Goal: Information Seeking & Learning: Learn about a topic

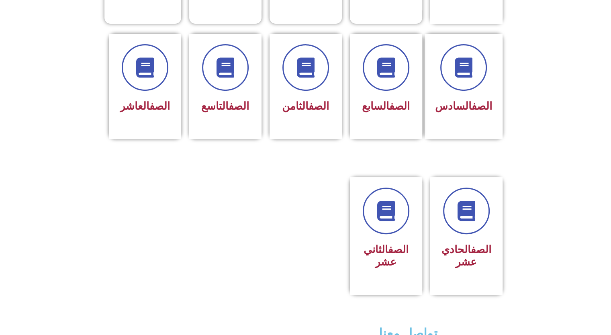
scroll to position [322, 0]
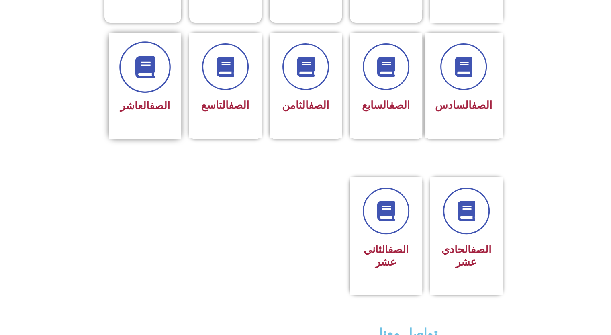
click at [156, 72] on span at bounding box center [144, 66] width 51 height 51
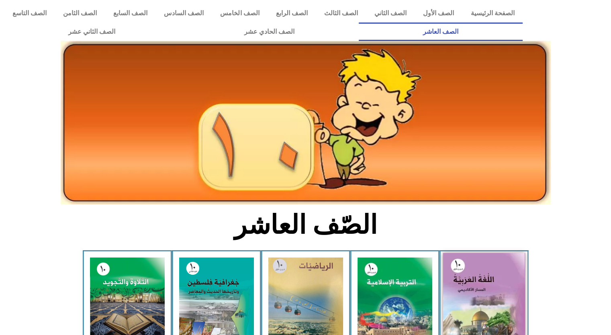
click at [485, 278] on img at bounding box center [484, 303] width 82 height 101
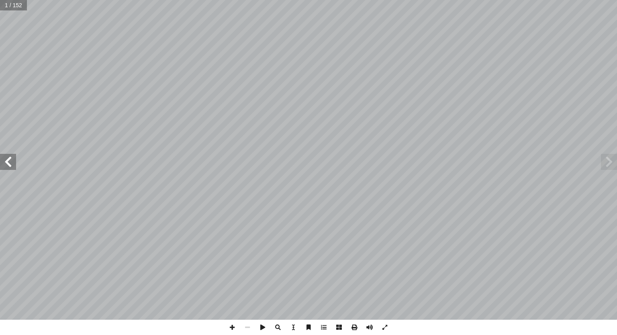
click at [8, 161] on span at bounding box center [8, 162] width 16 height 16
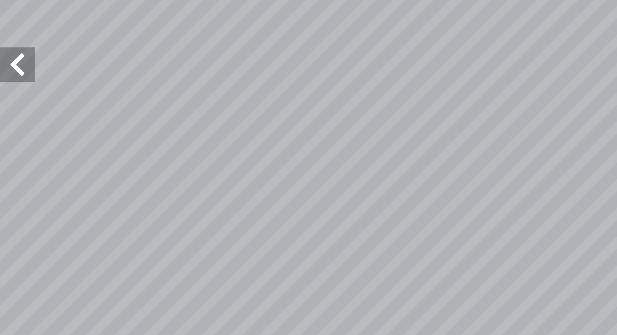
click at [11, 161] on span at bounding box center [8, 162] width 16 height 16
click at [2, 165] on span at bounding box center [8, 162] width 16 height 16
click at [2, 154] on span at bounding box center [8, 162] width 16 height 16
click at [604, 168] on span at bounding box center [609, 162] width 16 height 16
click at [604, 169] on span at bounding box center [609, 162] width 16 height 16
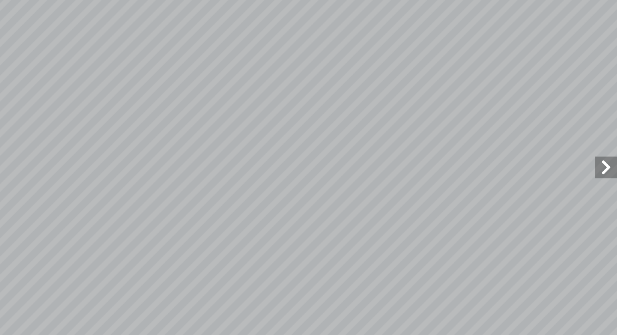
click at [604, 169] on span at bounding box center [609, 162] width 16 height 16
click at [606, 168] on span at bounding box center [609, 162] width 16 height 16
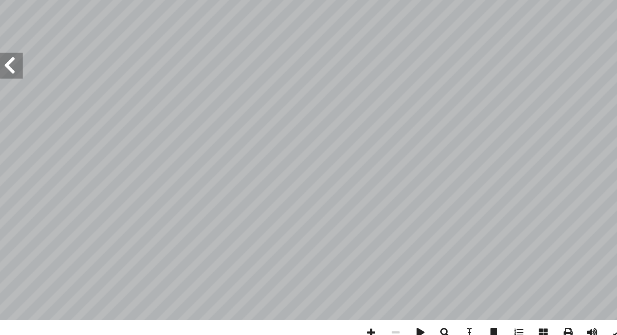
click at [5, 162] on span at bounding box center [8, 162] width 16 height 16
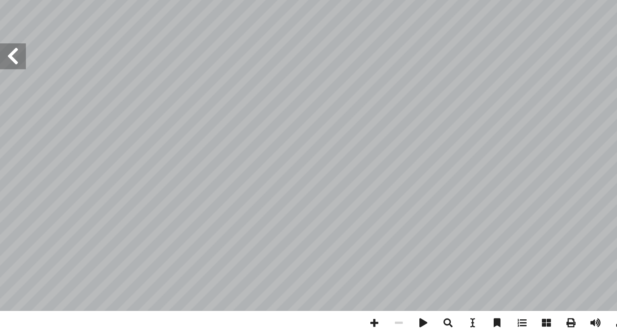
click at [7, 161] on span at bounding box center [8, 162] width 16 height 16
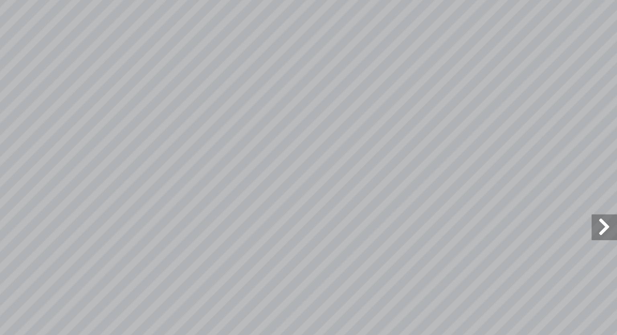
click at [605, 161] on span at bounding box center [609, 162] width 16 height 16
click at [1, 162] on span at bounding box center [8, 162] width 16 height 16
click at [13, 169] on span at bounding box center [8, 162] width 16 height 16
